Goal: Task Accomplishment & Management: Use online tool/utility

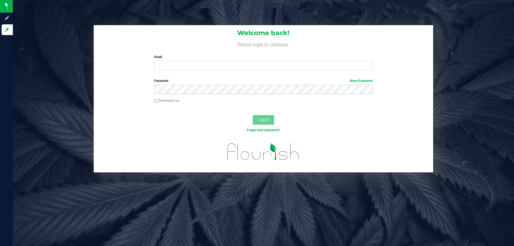
click at [186, 60] on div "Email Required Please format your email correctly." at bounding box center [263, 63] width 226 height 16
click at [186, 69] on input "Email" at bounding box center [263, 66] width 218 height 10
type input "[EMAIL_ADDRESS][DOMAIN_NAME]"
click at [252, 115] on button "Log In" at bounding box center [262, 120] width 21 height 10
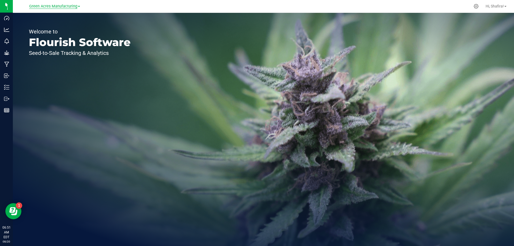
click at [61, 7] on span "Green Acres Manufacturing" at bounding box center [53, 6] width 48 height 5
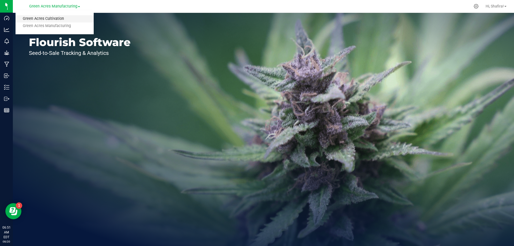
click at [59, 18] on link "Green Acres Cultivation" at bounding box center [55, 18] width 78 height 7
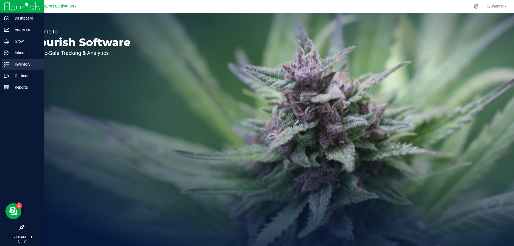
click at [16, 60] on div "Inventory" at bounding box center [23, 64] width 42 height 11
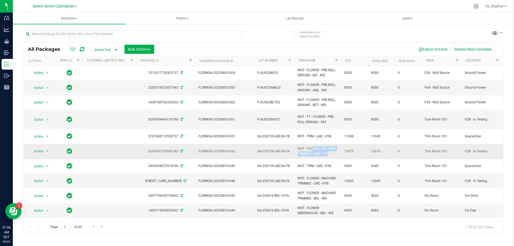
drag, startPoint x: 297, startPoint y: 146, endPoint x: 314, endPoint y: 152, distance: 18.2
click at [314, 152] on span "WGT - FLOWER - MACHINE TRIMMED - LMZ - HYB" at bounding box center [317, 151] width 40 height 10
copy span "WGT - FLOWER - MACHINE TRIMMED -"
click at [80, 35] on input "text" at bounding box center [133, 34] width 219 height 8
paste input "WGT - FLOWER - MACHINE TRIMMED -"
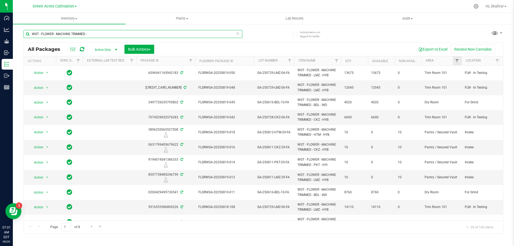
type input "WGT - FLOWER - MACHINE TRIMMED -"
click at [455, 63] on link "Filter" at bounding box center [456, 60] width 9 height 9
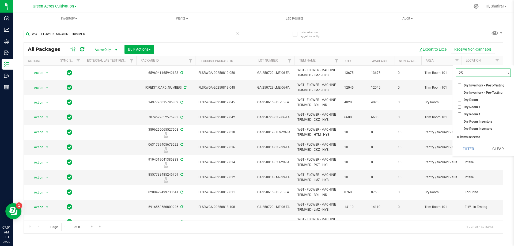
type input "DR"
click at [457, 99] on li "Dry Room" at bounding box center [482, 100] width 55 height 6
click at [458, 99] on input "Dry Room" at bounding box center [458, 99] width 3 height 3
checkbox input "true"
click at [478, 146] on button "Filter" at bounding box center [468, 149] width 26 height 12
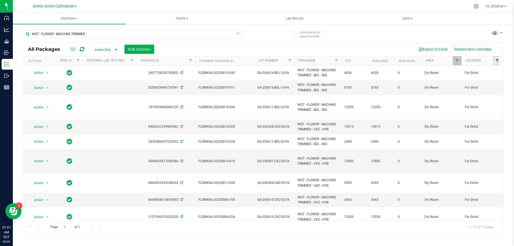
click at [497, 60] on span "Filter" at bounding box center [497, 61] width 4 height 4
type input "FOR"
click at [463, 108] on span "For Grind" at bounding box center [469, 106] width 13 height 3
click at [461, 108] on input "For Grind" at bounding box center [458, 106] width 3 height 3
checkbox input "true"
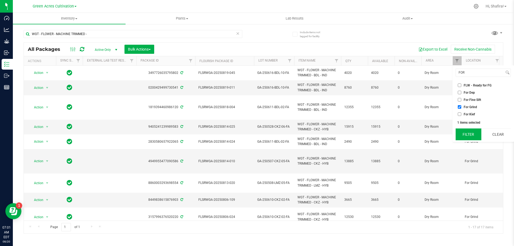
click at [460, 131] on button "Filter" at bounding box center [468, 134] width 26 height 12
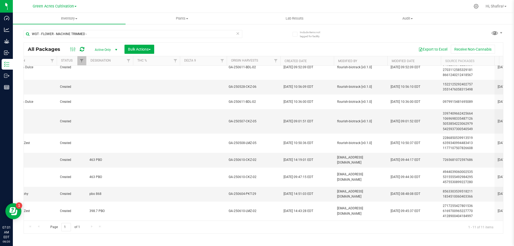
scroll to position [44, 465]
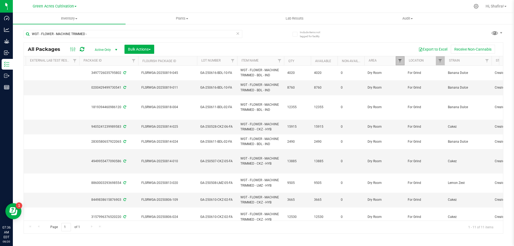
click at [401, 61] on span "Filter" at bounding box center [399, 61] width 4 height 4
click at [402, 99] on input "Dry Room" at bounding box center [402, 99] width 3 height 3
checkbox input "false"
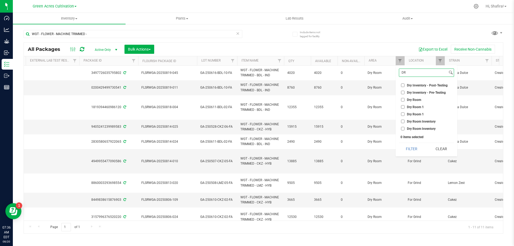
click at [414, 76] on input "DR" at bounding box center [423, 73] width 48 height 8
type input "TR"
click at [402, 126] on input "Trim Room 101" at bounding box center [402, 126] width 3 height 3
checkbox input "true"
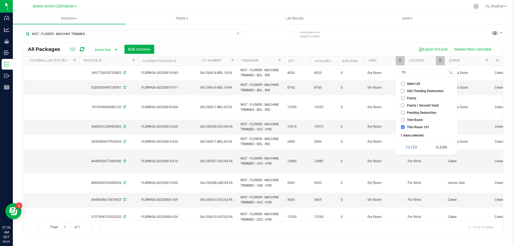
drag, startPoint x: 403, startPoint y: 144, endPoint x: 434, endPoint y: 111, distance: 45.8
click at [404, 143] on button "Filter" at bounding box center [412, 147] width 26 height 12
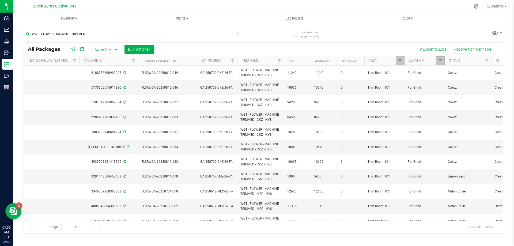
click at [442, 62] on link "Filter" at bounding box center [439, 60] width 9 height 9
click at [442, 107] on input "For Grind" at bounding box center [442, 106] width 3 height 3
checkbox input "false"
click at [453, 75] on input "FOR" at bounding box center [463, 73] width 48 height 8
click at [453, 76] on input "FOR" at bounding box center [463, 73] width 48 height 8
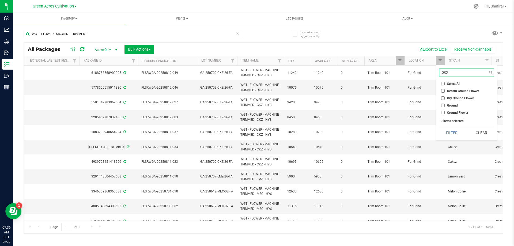
type input "GRO"
click at [445, 112] on label "Ground Flower" at bounding box center [454, 112] width 27 height 3
click at [444, 112] on input "Ground Flower" at bounding box center [442, 112] width 3 height 3
checkbox input "true"
drag, startPoint x: 442, startPoint y: 131, endPoint x: 449, endPoint y: 131, distance: 7.8
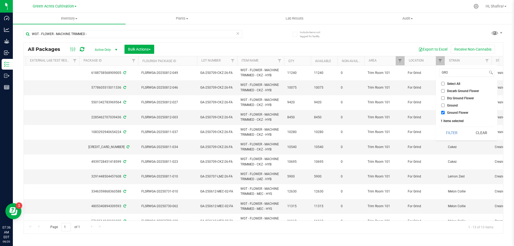
click at [442, 132] on button "Filter" at bounding box center [452, 133] width 26 height 12
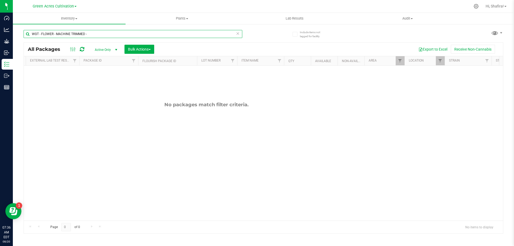
click at [97, 36] on input "WGT - FLOWER - MACHINE TRIMMED -" at bounding box center [133, 34] width 219 height 8
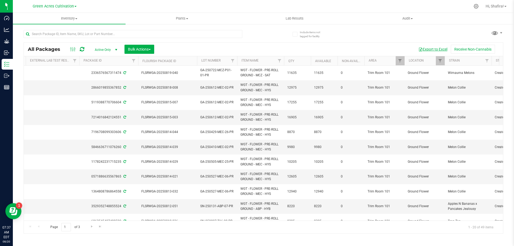
click at [426, 46] on button "Export to Excel" at bounding box center [433, 49] width 36 height 9
click at [322, 5] on div at bounding box center [283, 6] width 374 height 10
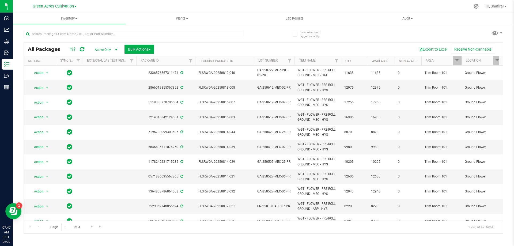
click at [359, 60] on th "Qty" at bounding box center [354, 60] width 27 height 9
click at [442, 50] on button "Export to Excel" at bounding box center [433, 49] width 36 height 9
click at [70, 33] on input "text" at bounding box center [133, 34] width 219 height 8
click at [456, 60] on span "Filter" at bounding box center [456, 61] width 4 height 4
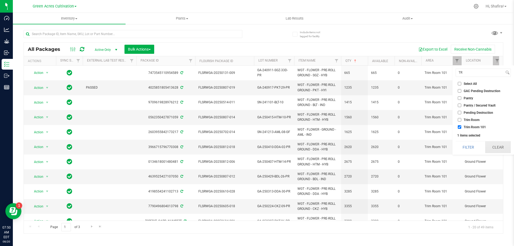
click at [499, 148] on button "Clear" at bounding box center [498, 147] width 26 height 12
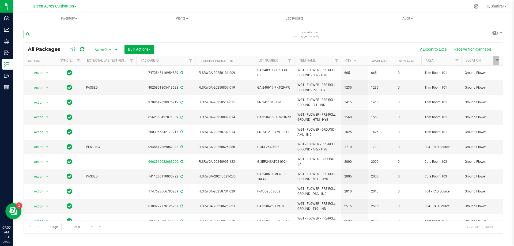
click at [94, 34] on input "text" at bounding box center [133, 34] width 219 height 8
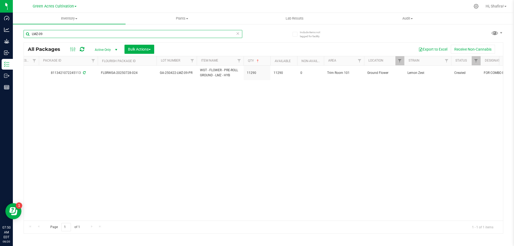
scroll to position [0, 4]
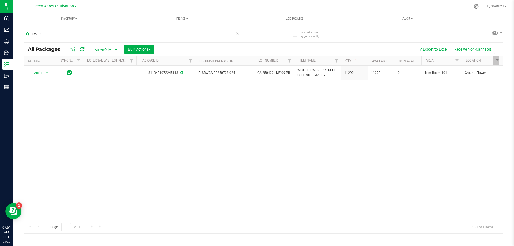
click at [78, 35] on input "LMZ-09" at bounding box center [133, 34] width 219 height 8
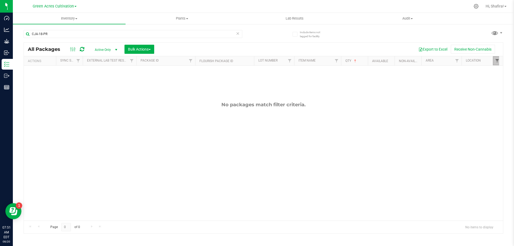
click at [495, 60] on span "Filter" at bounding box center [497, 61] width 4 height 4
click at [498, 132] on button "Clear" at bounding box center [498, 133] width 26 height 12
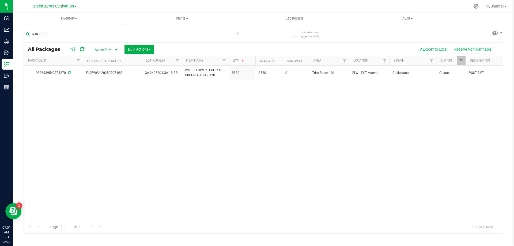
scroll to position [0, 123]
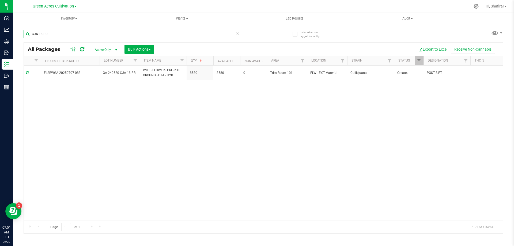
click at [70, 35] on input "CJA-18-PR" at bounding box center [133, 34] width 219 height 8
type input "O"
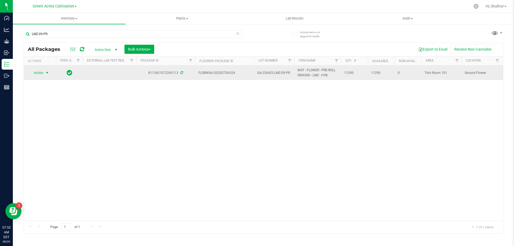
click at [41, 74] on span "Action" at bounding box center [36, 72] width 14 height 7
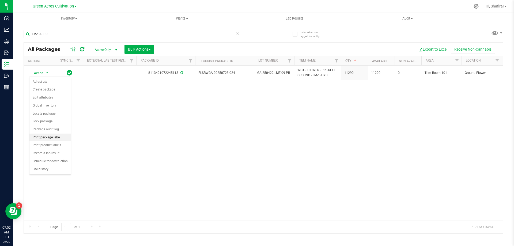
click at [51, 140] on li "Print package label" at bounding box center [49, 137] width 41 height 8
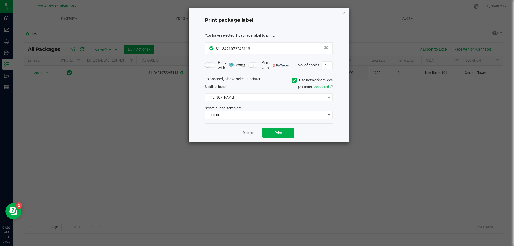
click at [294, 80] on icon at bounding box center [293, 80] width 3 height 0
click at [0, 0] on input "Use network devices" at bounding box center [0, 0] width 0 height 0
click at [267, 97] on span at bounding box center [265, 97] width 121 height 7
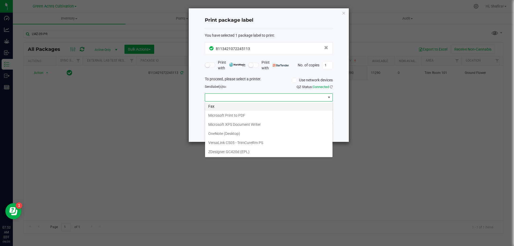
drag, startPoint x: 242, startPoint y: 150, endPoint x: 238, endPoint y: 107, distance: 42.7
click at [242, 146] on ul "Brother QL-800 Fax Microsoft Print to PDF Microsoft XPS Document Writer OneNote…" at bounding box center [268, 125] width 127 height 64
click at [229, 151] on \(EPL\) "ZDesigner GC420d (EPL)" at bounding box center [268, 151] width 127 height 9
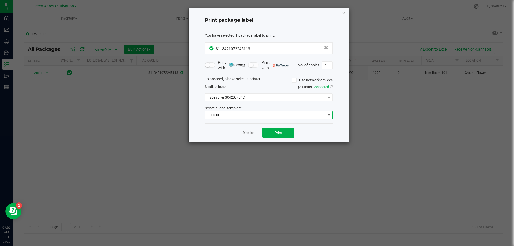
click at [240, 114] on span "300 DPI" at bounding box center [265, 114] width 121 height 7
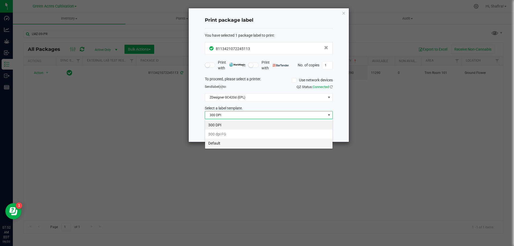
click at [235, 143] on li "Default" at bounding box center [268, 143] width 127 height 9
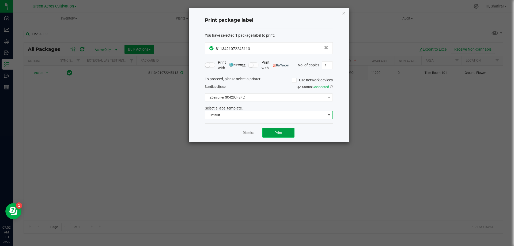
click at [278, 132] on span "Print" at bounding box center [278, 133] width 8 height 4
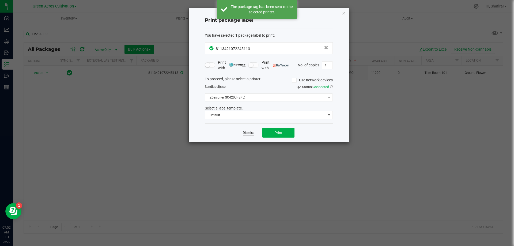
click at [248, 133] on link "Dismiss" at bounding box center [249, 133] width 12 height 5
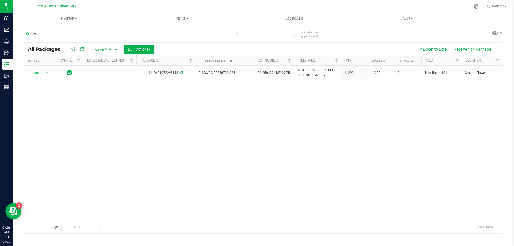
drag, startPoint x: 74, startPoint y: 36, endPoint x: 44, endPoint y: 34, distance: 30.3
click at [44, 34] on input "LMZ-09-PR" at bounding box center [133, 34] width 219 height 8
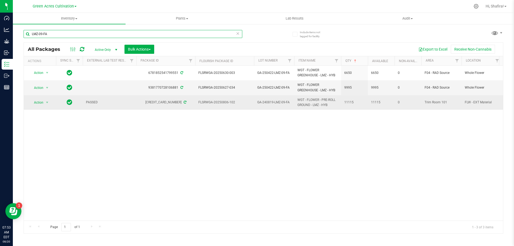
type input "LMZ-09-FA"
click at [291, 103] on td "GA-240819-LMZ-09-FA" at bounding box center [274, 102] width 40 height 14
drag, startPoint x: 290, startPoint y: 103, endPoint x: 285, endPoint y: 104, distance: 4.7
click at [285, 104] on input "GA-240819-LMZ-09-FA" at bounding box center [273, 102] width 38 height 8
type input "GA-240819-LMZ-09-PR"
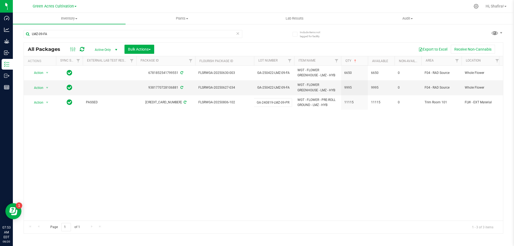
click at [264, 169] on div "All Packages Active Only Active Only Lab Samples Locked All External Internal B…" at bounding box center [263, 137] width 479 height 191
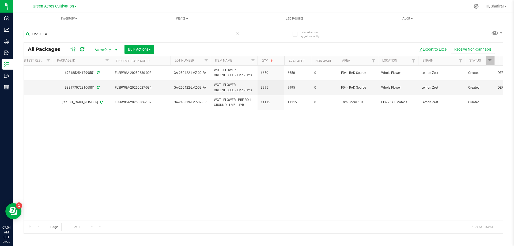
scroll to position [0, 86]
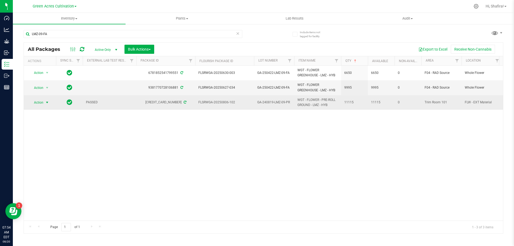
click at [48, 101] on span "select" at bounding box center [47, 102] width 4 height 4
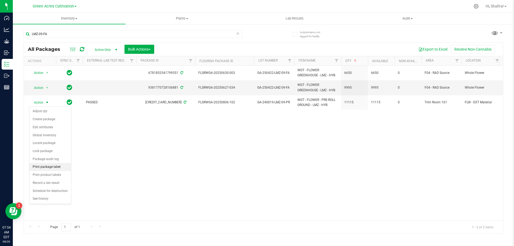
click at [56, 165] on li "Print package label" at bounding box center [49, 167] width 41 height 8
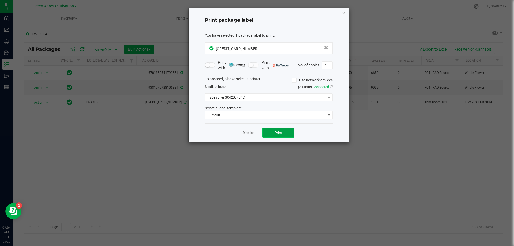
click at [277, 136] on button "Print" at bounding box center [278, 133] width 32 height 10
click at [248, 133] on div at bounding box center [269, 74] width 160 height 133
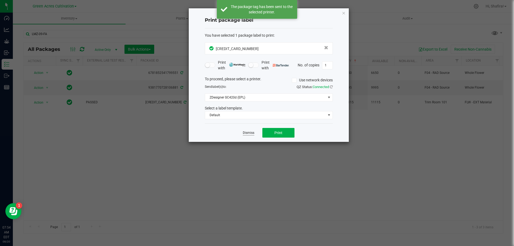
click at [248, 133] on link "Dismiss" at bounding box center [249, 133] width 12 height 5
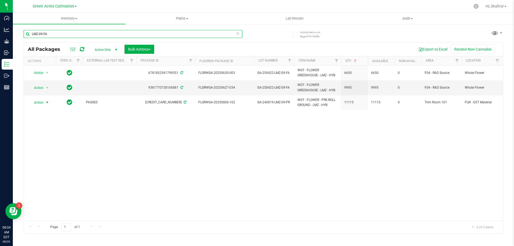
click at [54, 34] on input "LMZ-09-FA" at bounding box center [133, 34] width 219 height 8
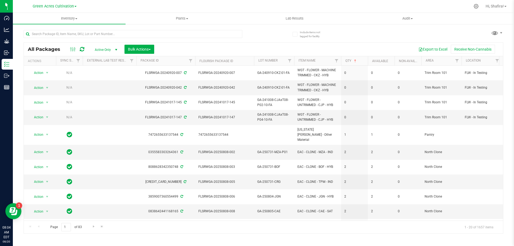
click at [360, 60] on th "Qty" at bounding box center [354, 60] width 27 height 9
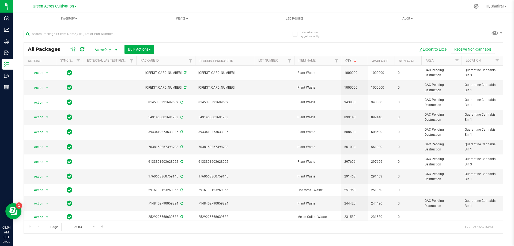
click at [356, 61] on span at bounding box center [355, 61] width 4 height 4
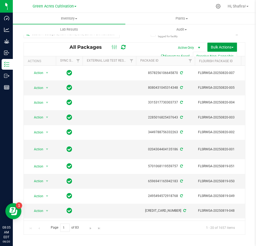
click at [230, 49] on span "Bulk Actions" at bounding box center [222, 47] width 23 height 4
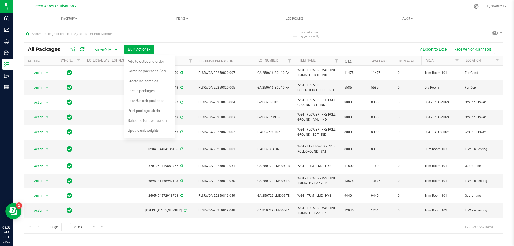
click at [273, 36] on div "All Packages Active Only Active Only Lab Samples Locked All External Internal B…" at bounding box center [263, 129] width 479 height 209
